Goal: Transaction & Acquisition: Purchase product/service

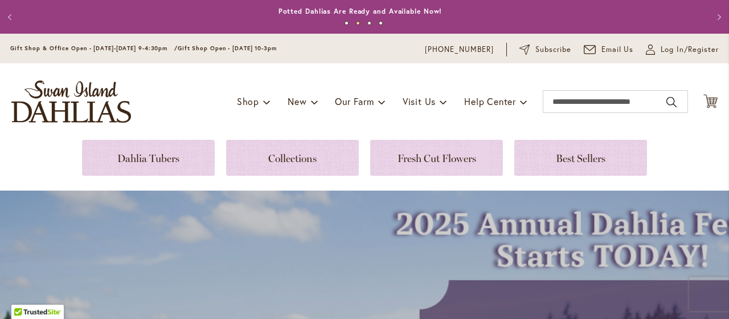
click at [698, 136] on div "Toggle Nav Shop Dahlia Tubers Collections Fresh Cut Dahlias Gardening Supplies …" at bounding box center [364, 101] width 729 height 76
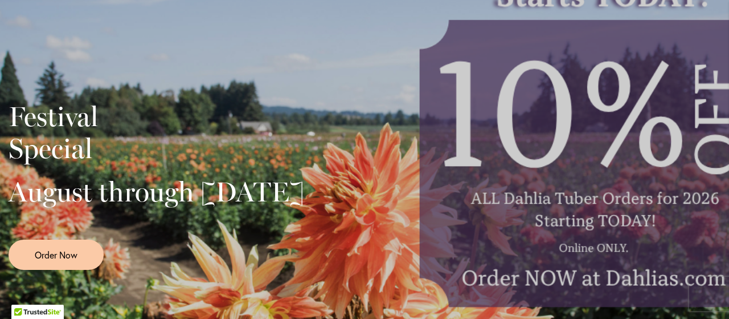
scroll to position [259, 0]
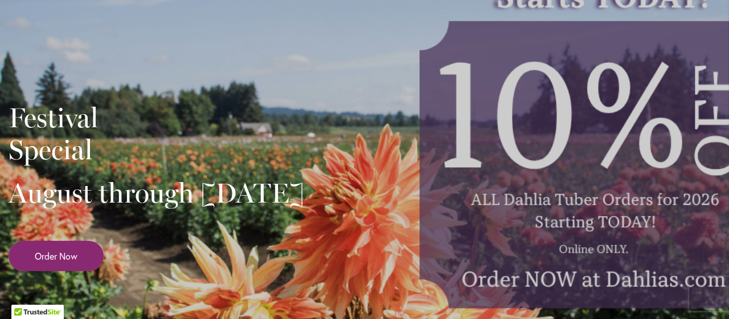
click at [75, 262] on span "Order Now" at bounding box center [56, 255] width 43 height 13
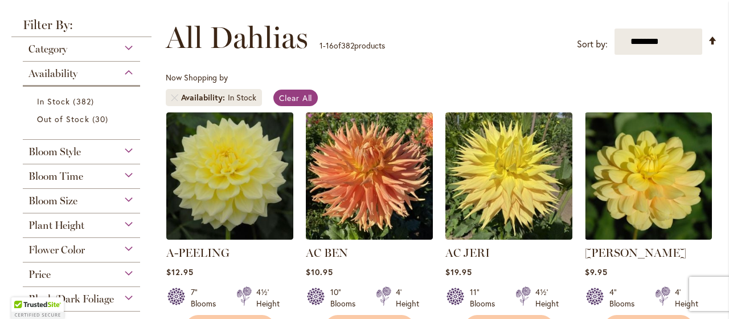
scroll to position [170, 0]
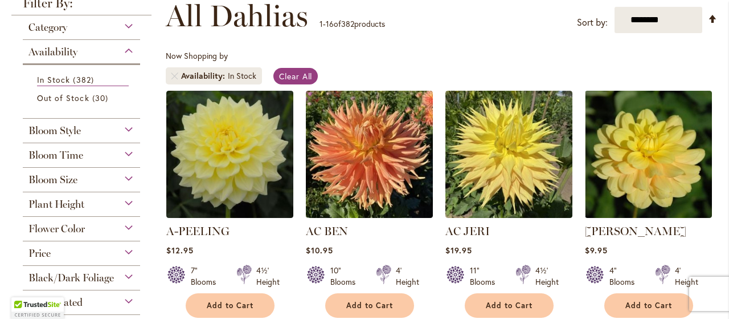
click at [56, 157] on span "Bloom Time" at bounding box center [55, 155] width 55 height 13
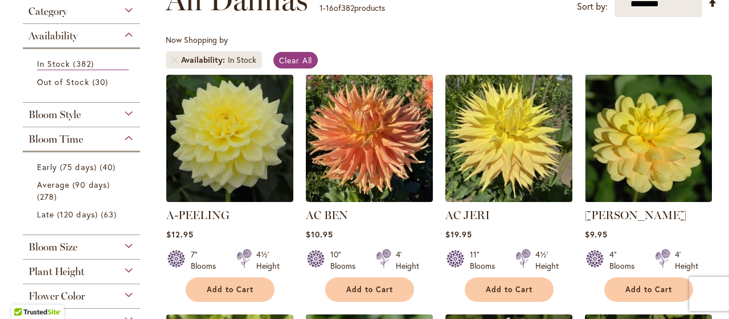
scroll to position [214, 0]
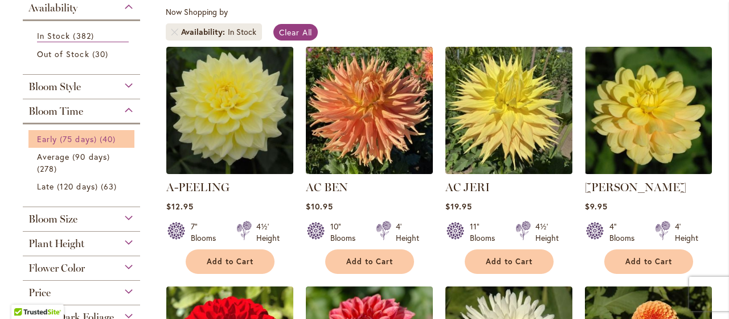
click at [59, 137] on span "Early (75 days)" at bounding box center [67, 138] width 60 height 11
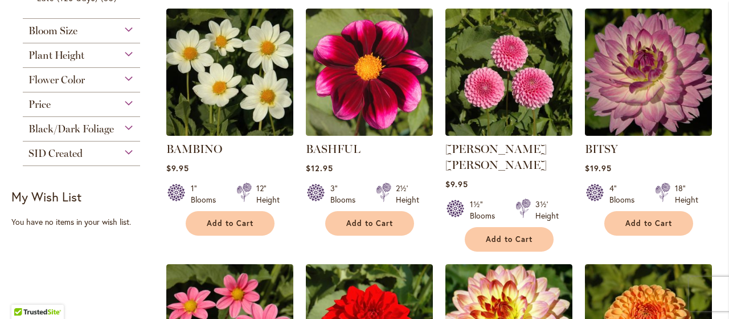
scroll to position [492, 0]
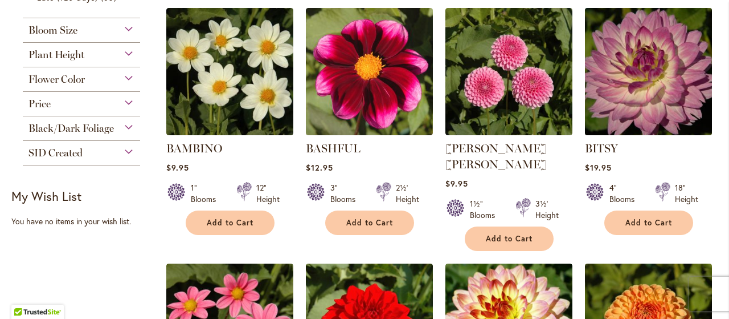
click at [634, 84] on img at bounding box center [648, 71] width 133 height 133
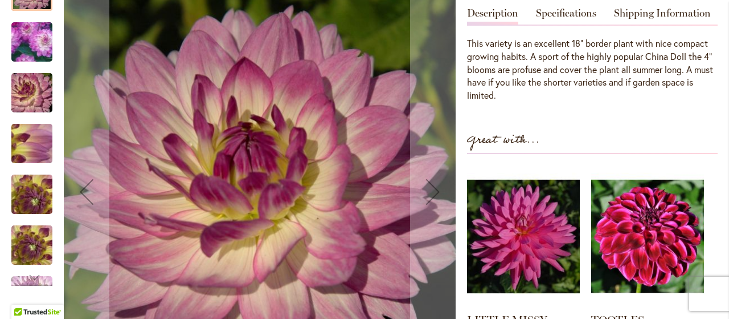
scroll to position [372, 0]
click at [21, 56] on img "BITSY" at bounding box center [32, 42] width 80 height 79
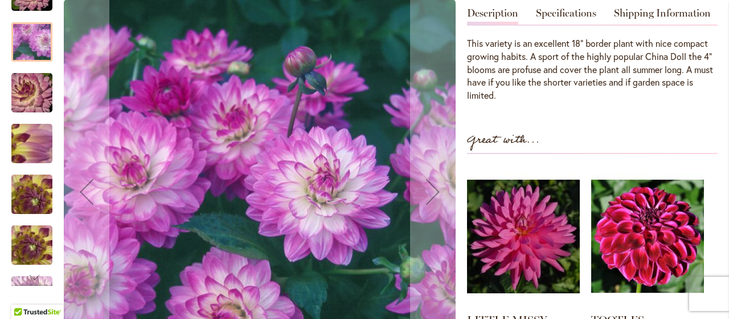
click at [26, 108] on img "BITSY" at bounding box center [32, 93] width 82 height 55
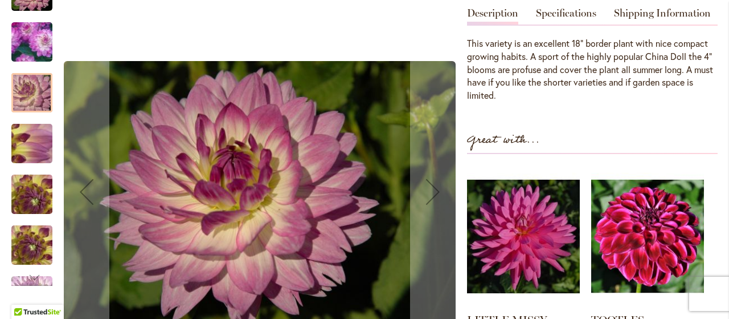
click at [28, 256] on img "BITSY" at bounding box center [32, 245] width 82 height 62
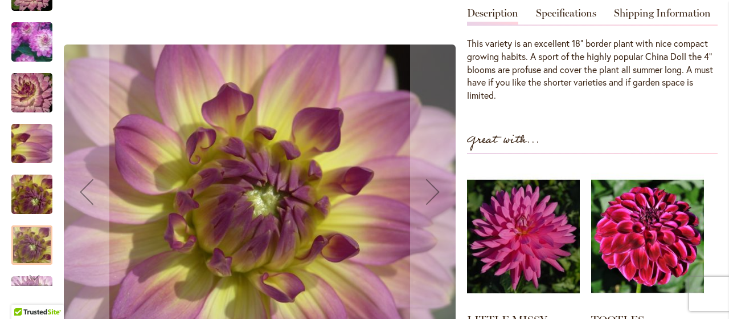
click at [32, 199] on img "BITSY" at bounding box center [32, 195] width 82 height 62
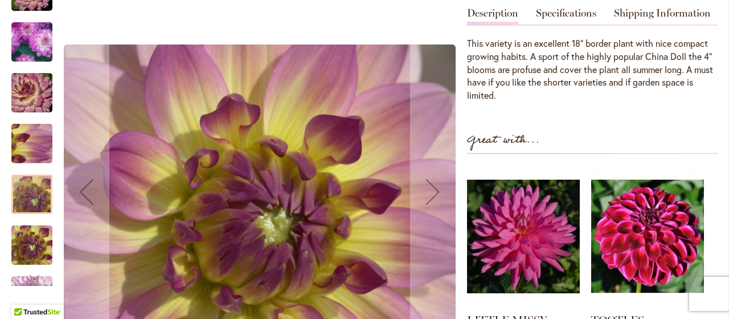
click at [25, 155] on img "BITSY" at bounding box center [32, 144] width 82 height 62
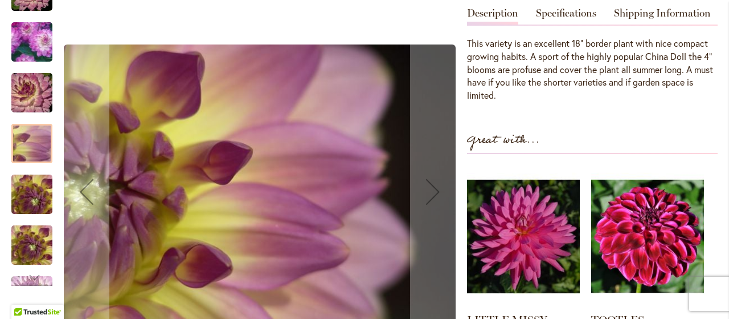
click at [24, 106] on img "BITSY" at bounding box center [32, 93] width 82 height 55
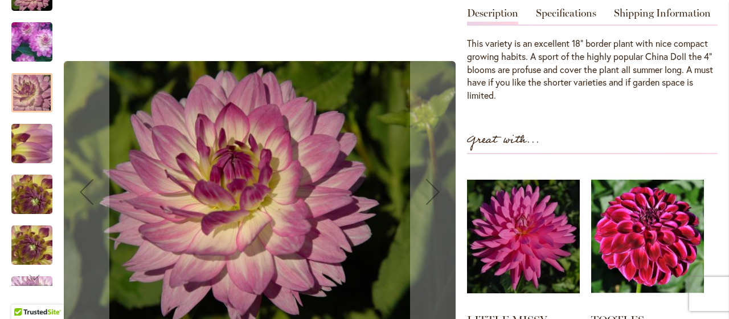
click at [25, 48] on img "BITSY" at bounding box center [32, 42] width 80 height 79
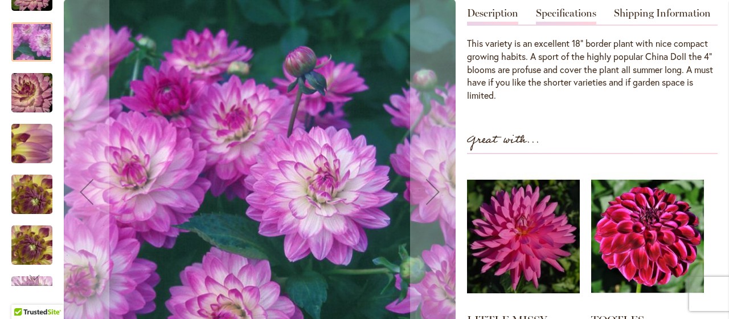
click at [557, 12] on link "Specifications" at bounding box center [566, 16] width 60 height 17
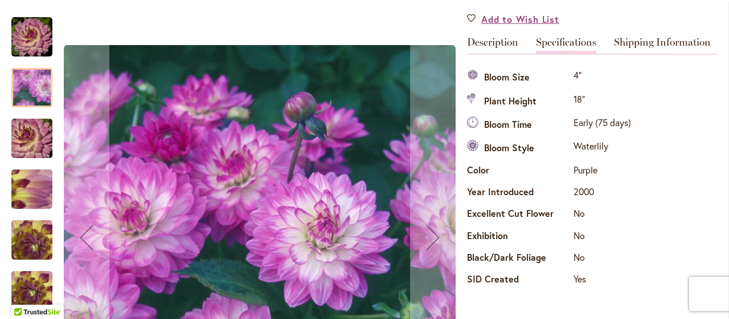
scroll to position [341, 0]
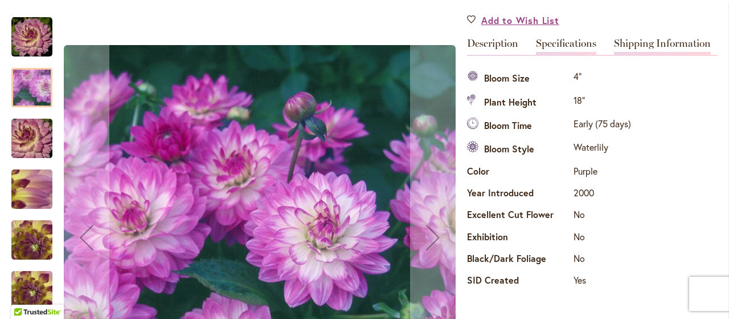
click at [648, 47] on link "Shipping Information" at bounding box center [662, 46] width 97 height 17
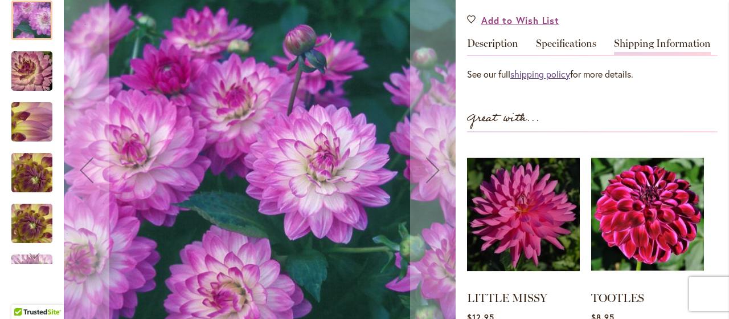
click at [545, 71] on link "shipping policy" at bounding box center [541, 74] width 60 height 12
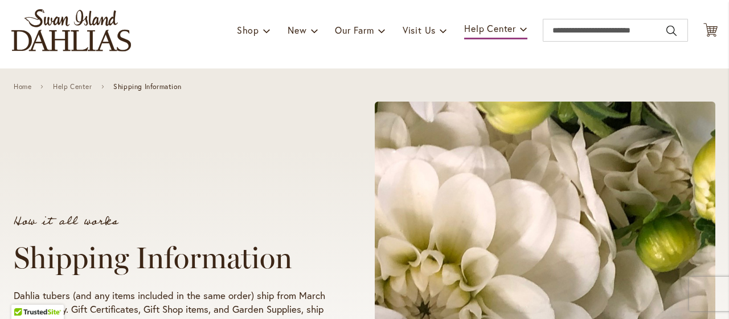
scroll to position [72, 0]
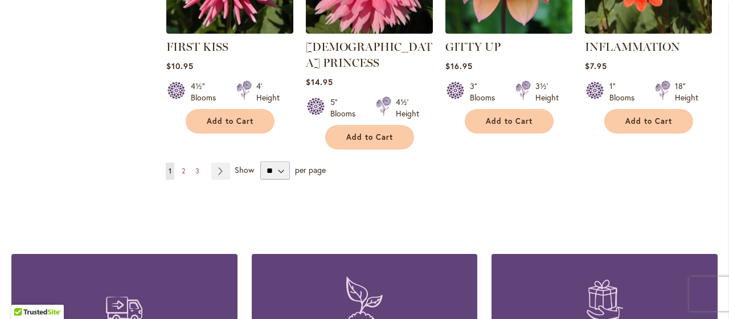
scroll to position [1105, 0]
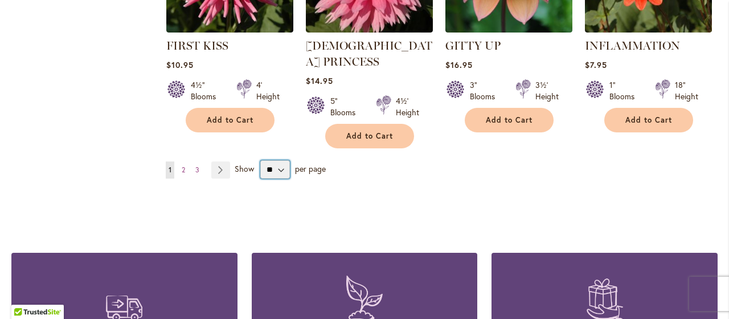
click at [274, 160] on select "** ** ** **" at bounding box center [275, 169] width 30 height 18
select select "**"
click at [260, 160] on select "** ** ** **" at bounding box center [275, 169] width 30 height 18
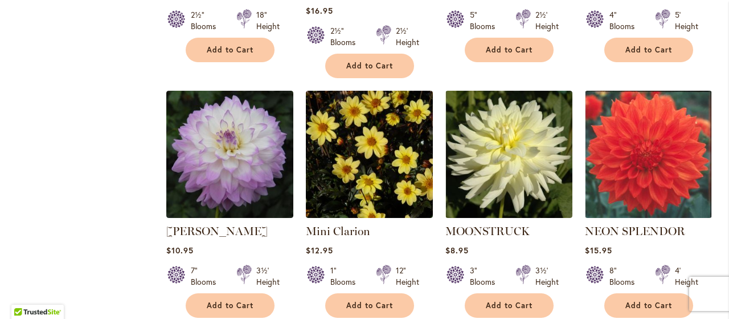
scroll to position [1697, 0]
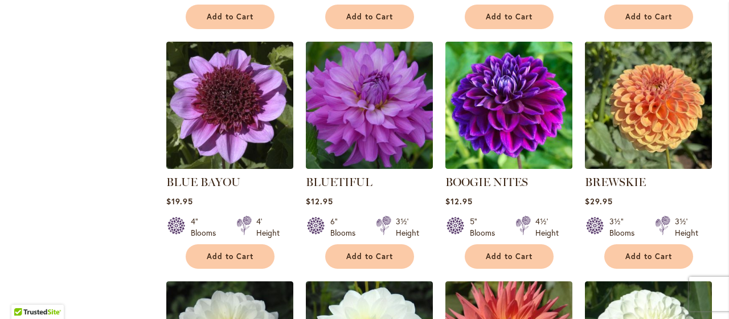
scroll to position [1671, 0]
click at [533, 244] on button "Add to Cart" at bounding box center [509, 256] width 89 height 25
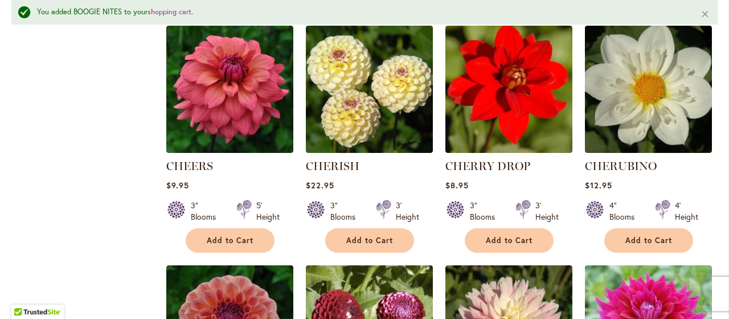
scroll to position [2693, 0]
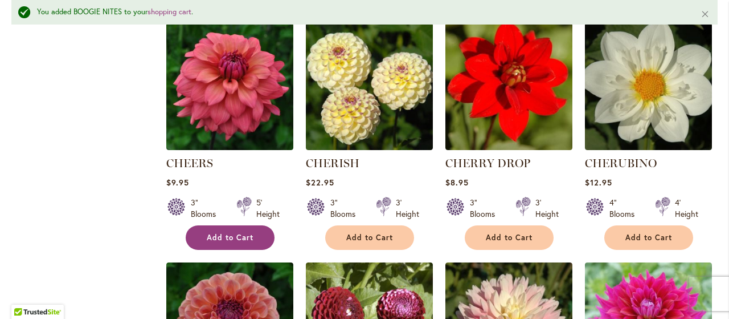
click at [246, 227] on button "Add to Cart" at bounding box center [230, 237] width 89 height 25
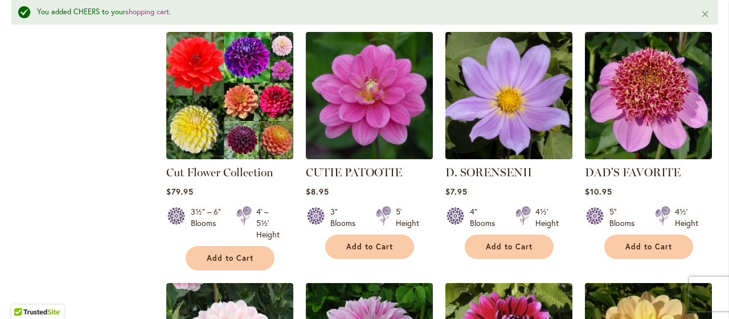
scroll to position [3660, 0]
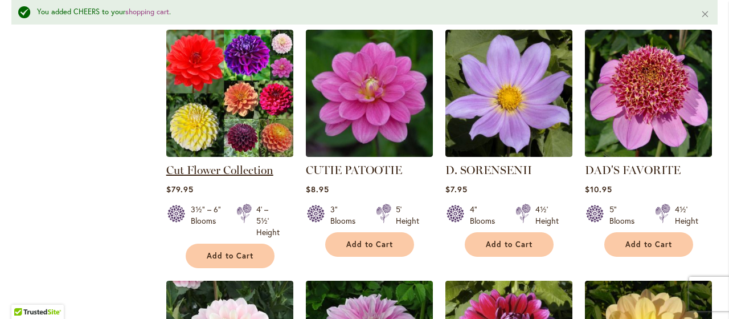
click at [252, 163] on link "Cut Flower Collection" at bounding box center [219, 170] width 107 height 14
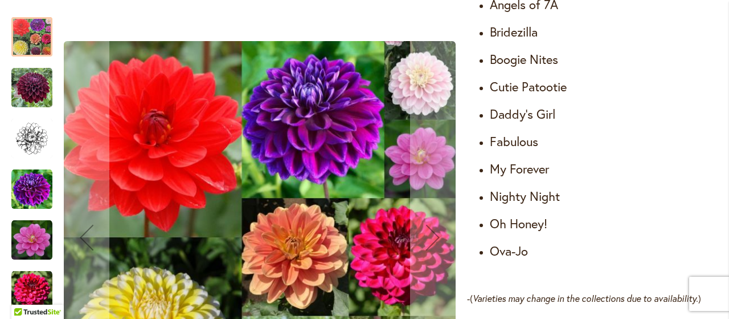
scroll to position [768, 0]
